Goal: Transaction & Acquisition: Purchase product/service

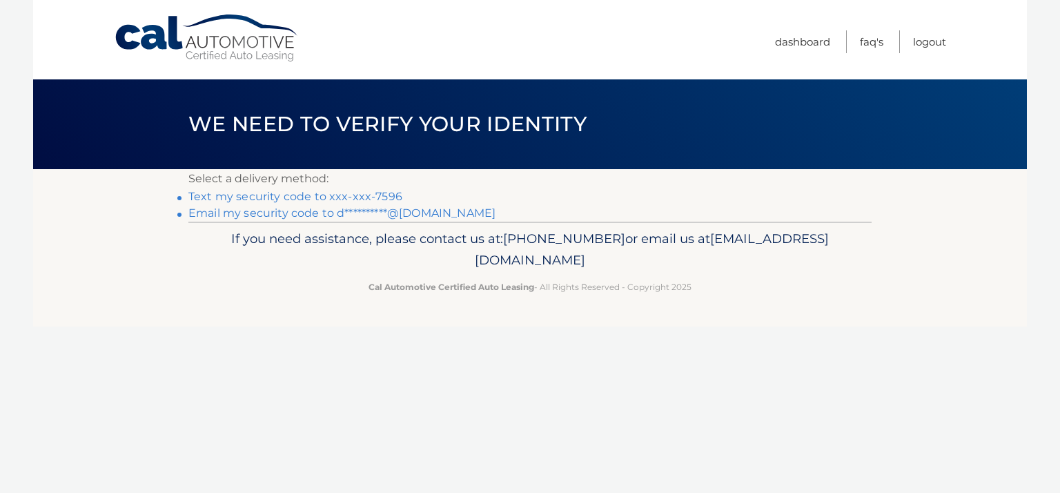
click at [371, 195] on link "Text my security code to xxx-xxx-7596" at bounding box center [295, 196] width 214 height 13
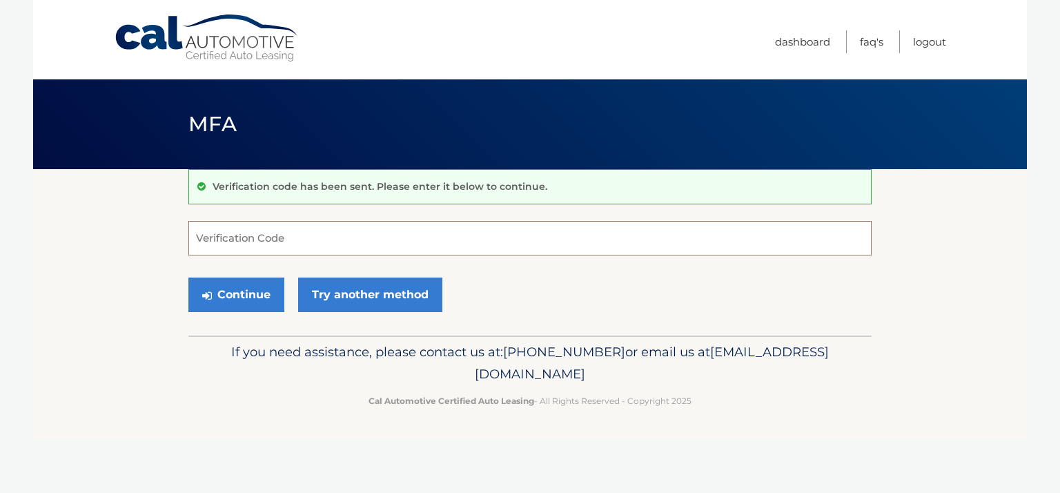
click at [331, 233] on input "Verification Code" at bounding box center [529, 238] width 683 height 35
type input "233282"
click at [243, 297] on button "Continue" at bounding box center [236, 294] width 96 height 35
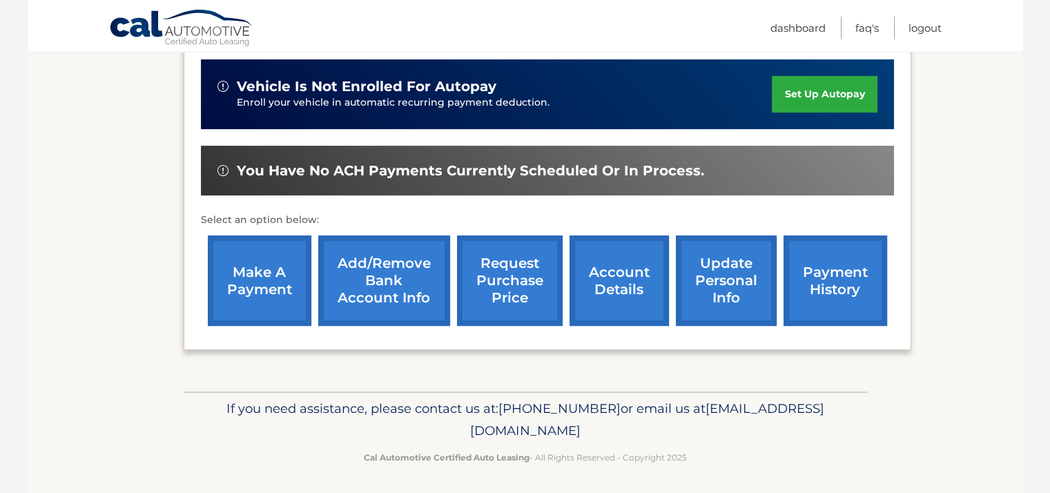
scroll to position [342, 0]
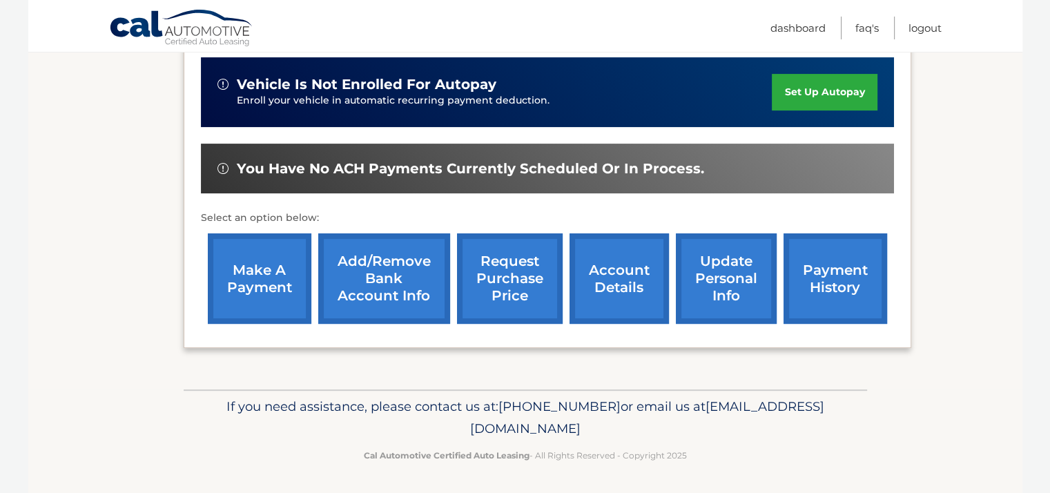
click at [280, 275] on link "make a payment" at bounding box center [260, 278] width 104 height 90
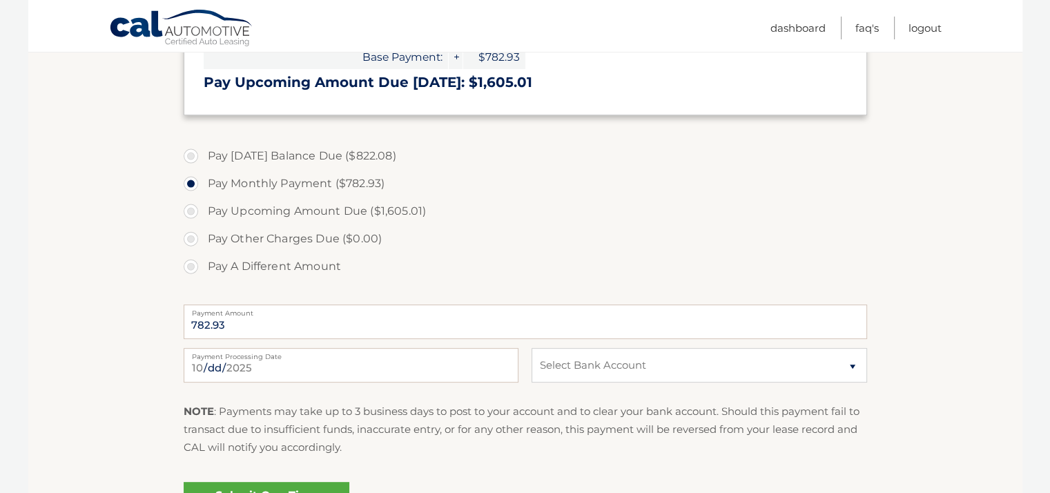
scroll to position [483, 0]
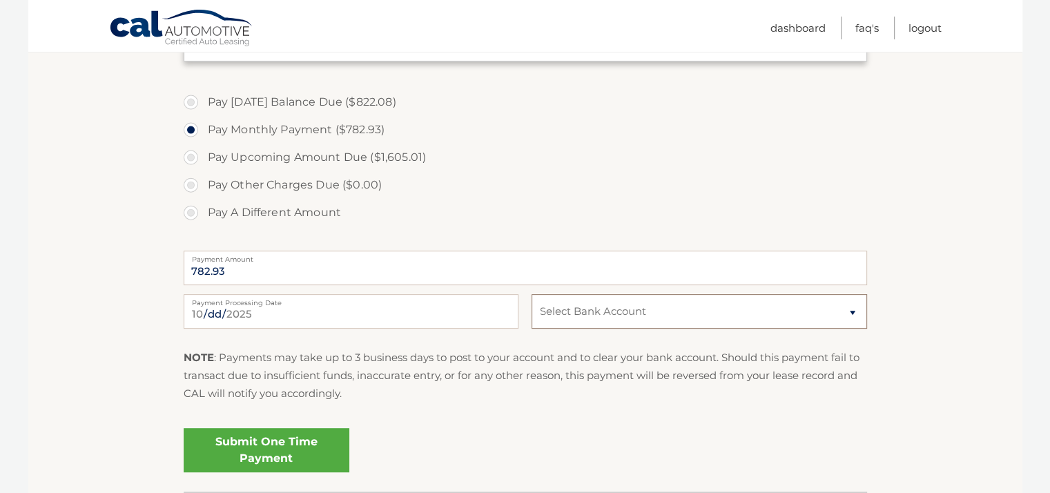
click at [624, 311] on select "Select Bank Account Checking JPMORGAN CHASE BANK, NA *****0075 Checking CITIBAN…" at bounding box center [698, 311] width 335 height 35
select select "YjUwMTUzNDEtNGRkYy00NzE1LTgwNmEtMDliZDBjMzVkMmUw"
click at [531, 294] on select "Select Bank Account Checking JPMORGAN CHASE BANK, NA *****0075 Checking CITIBAN…" at bounding box center [698, 311] width 335 height 35
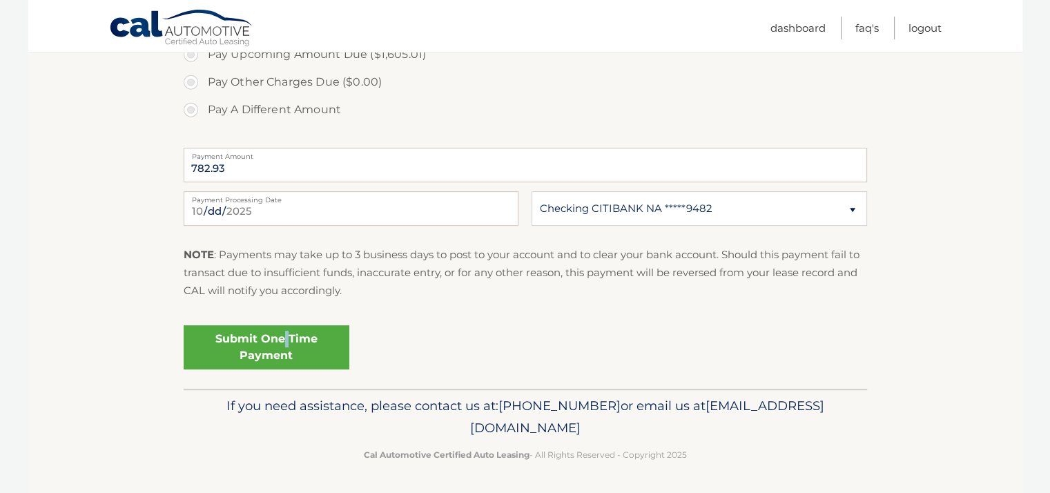
click at [285, 344] on link "Submit One Time Payment" at bounding box center [267, 347] width 166 height 44
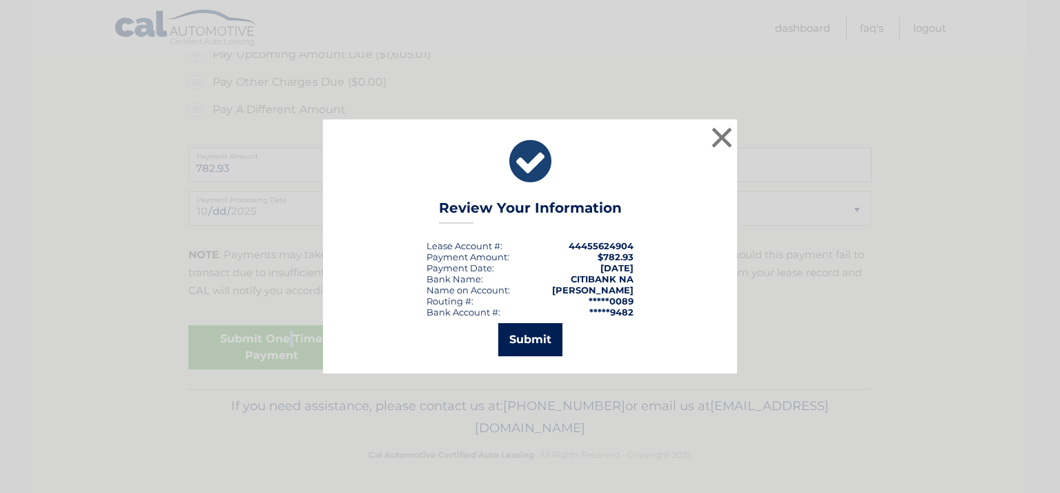
click at [532, 345] on button "Submit" at bounding box center [530, 339] width 64 height 33
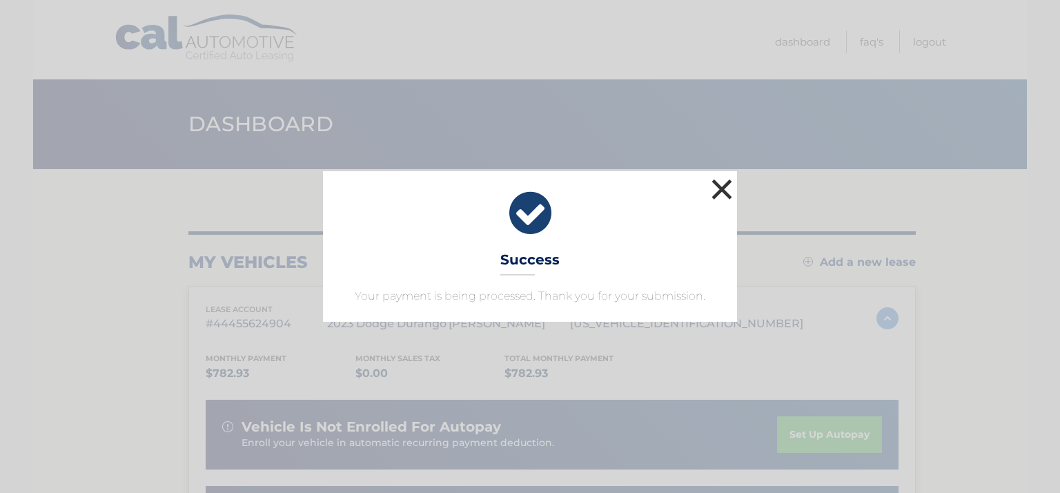
click at [724, 191] on button "×" at bounding box center [722, 189] width 28 height 28
